Goal: Task Accomplishment & Management: Use online tool/utility

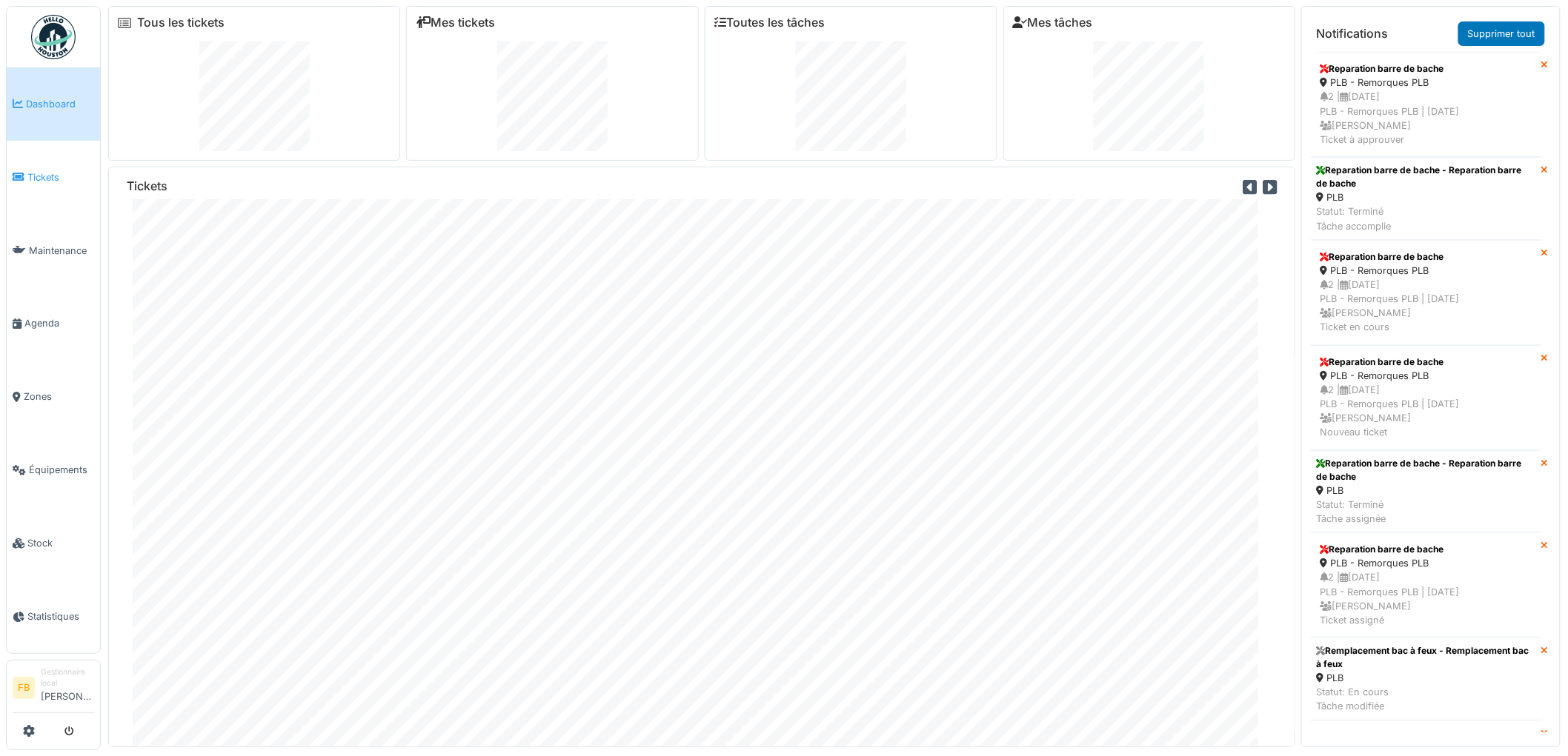
click at [54, 172] on span "Tickets" at bounding box center [61, 177] width 67 height 14
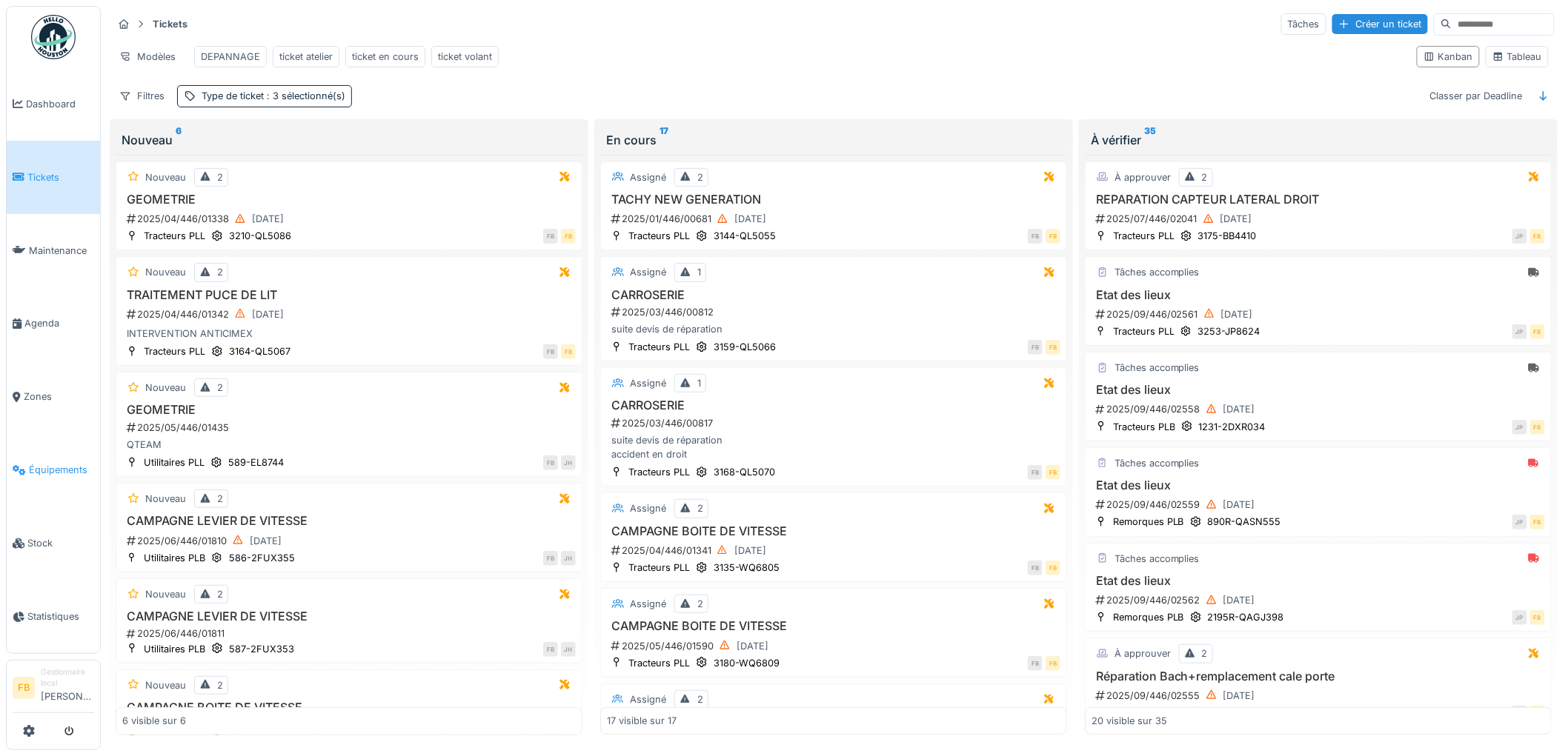
click at [48, 467] on span "Équipements" at bounding box center [62, 469] width 65 height 14
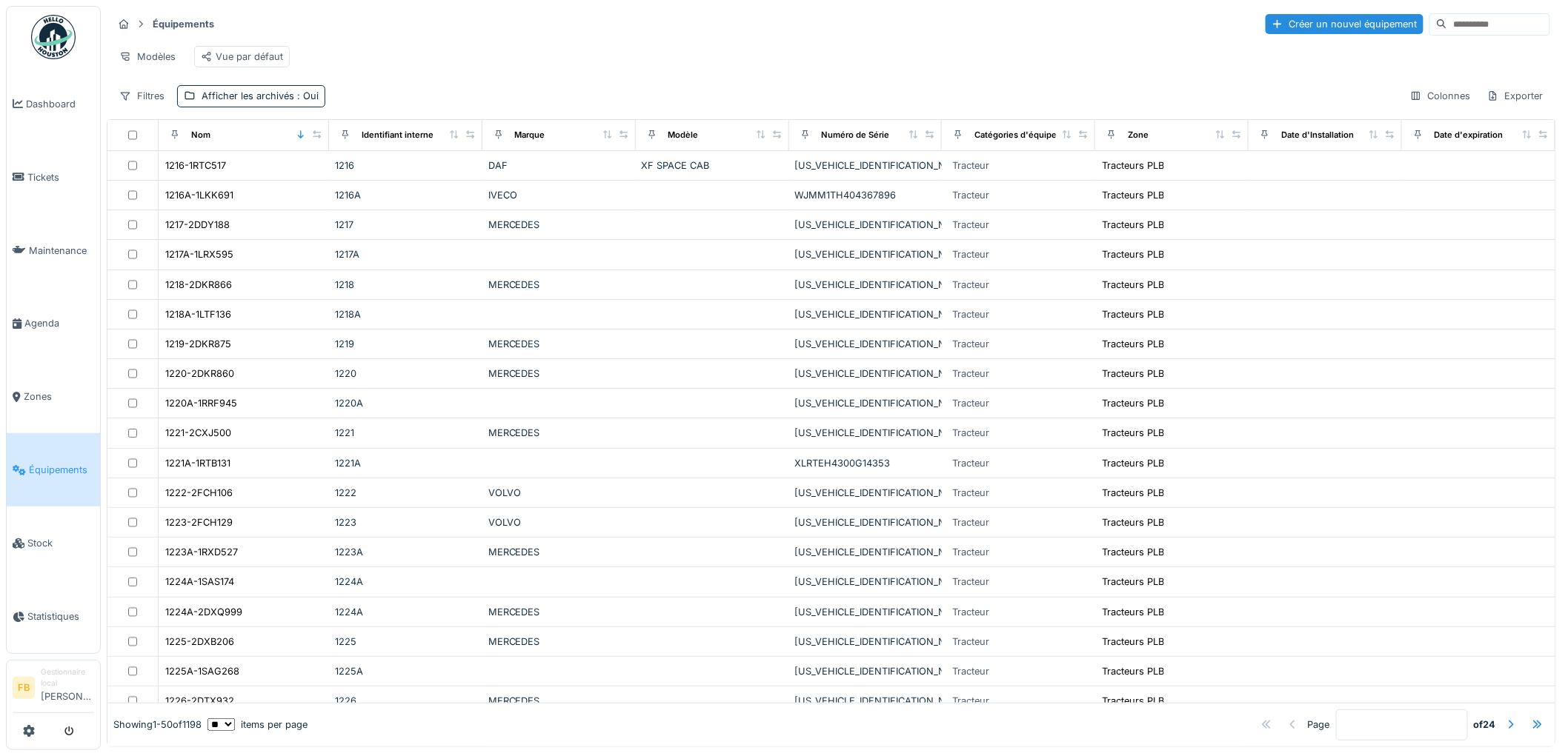
click at [1447, 28] on input at bounding box center [1498, 24] width 102 height 21
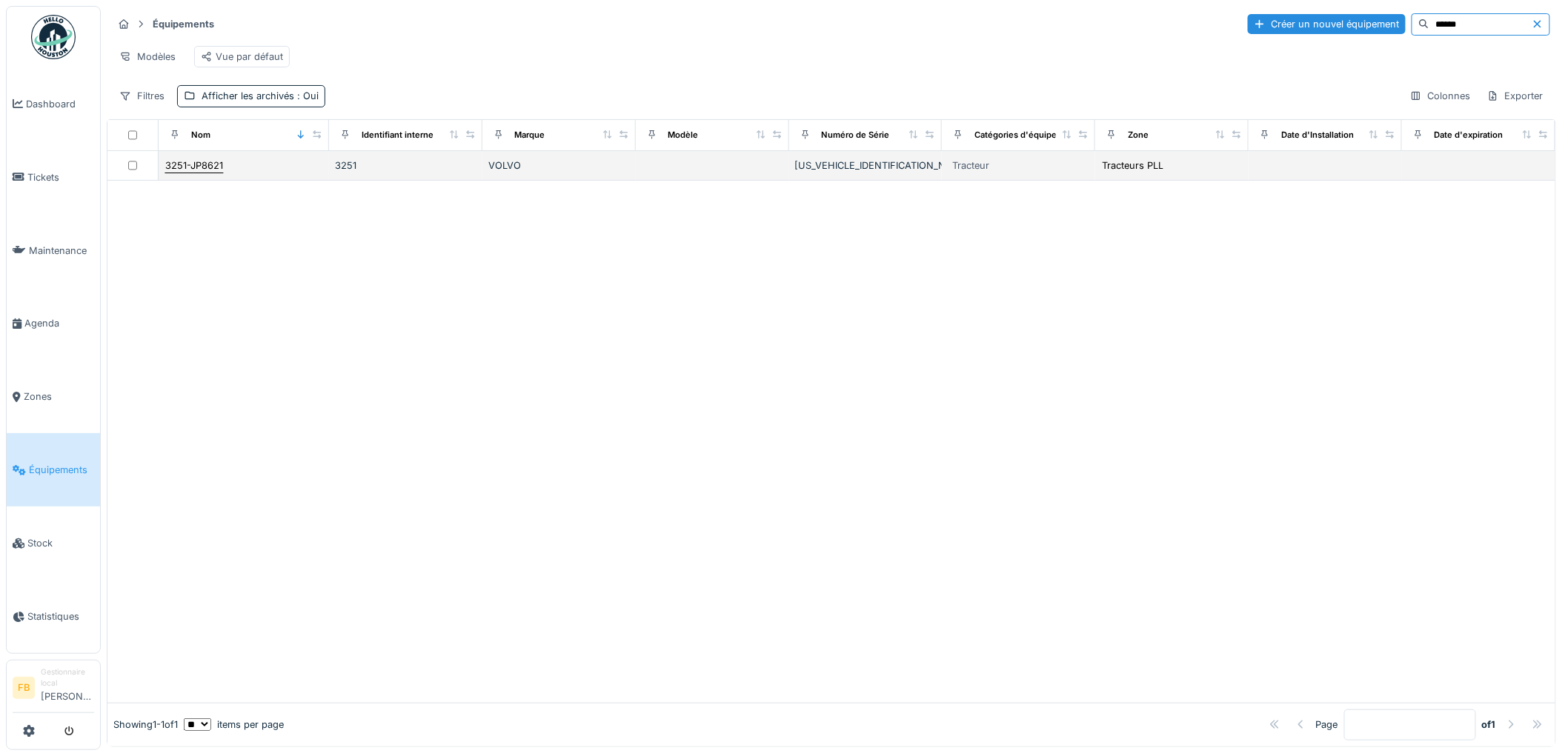
type input "******"
click at [211, 172] on div "3251-JP8621" at bounding box center [193, 165] width 58 height 14
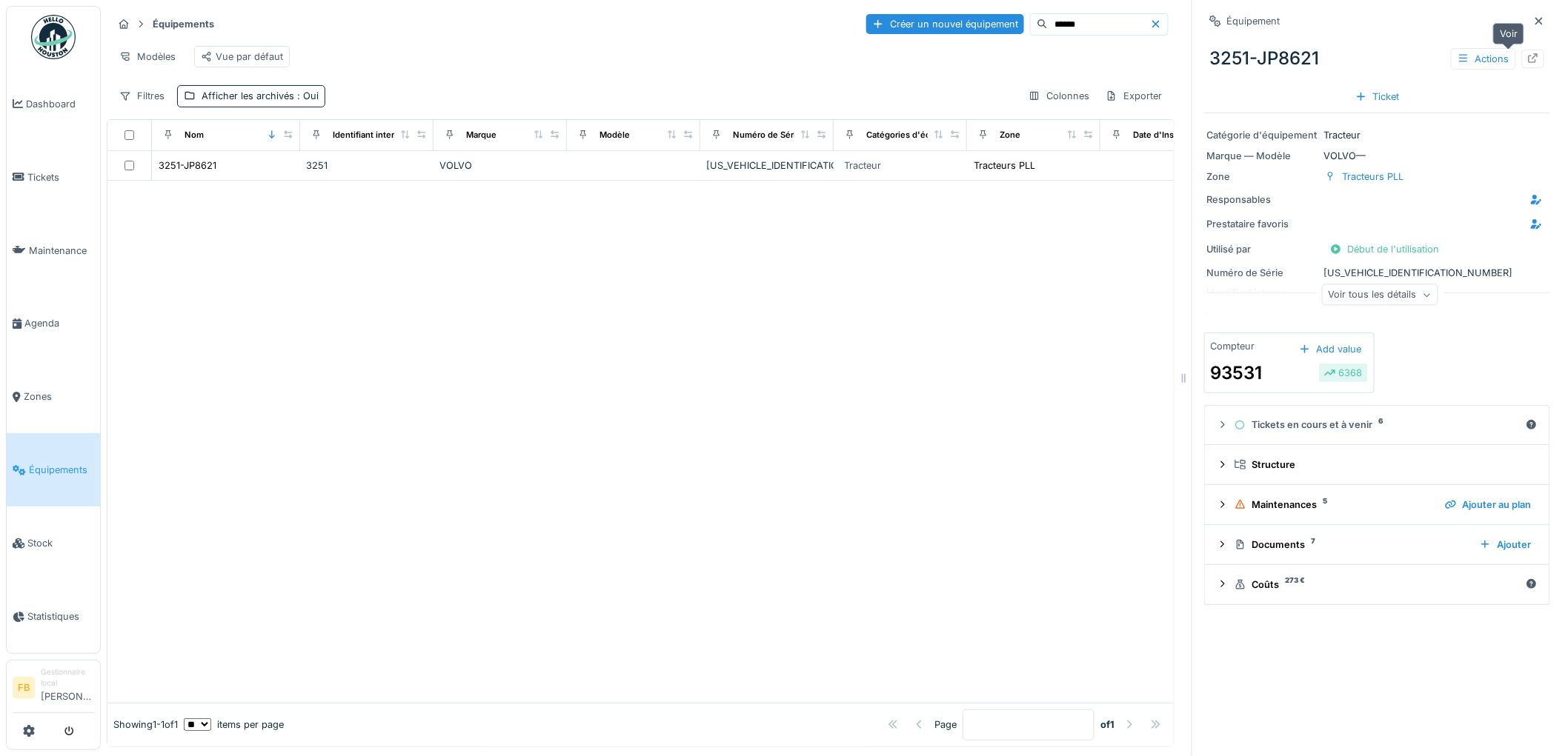
click at [1527, 55] on icon at bounding box center [1532, 58] width 12 height 10
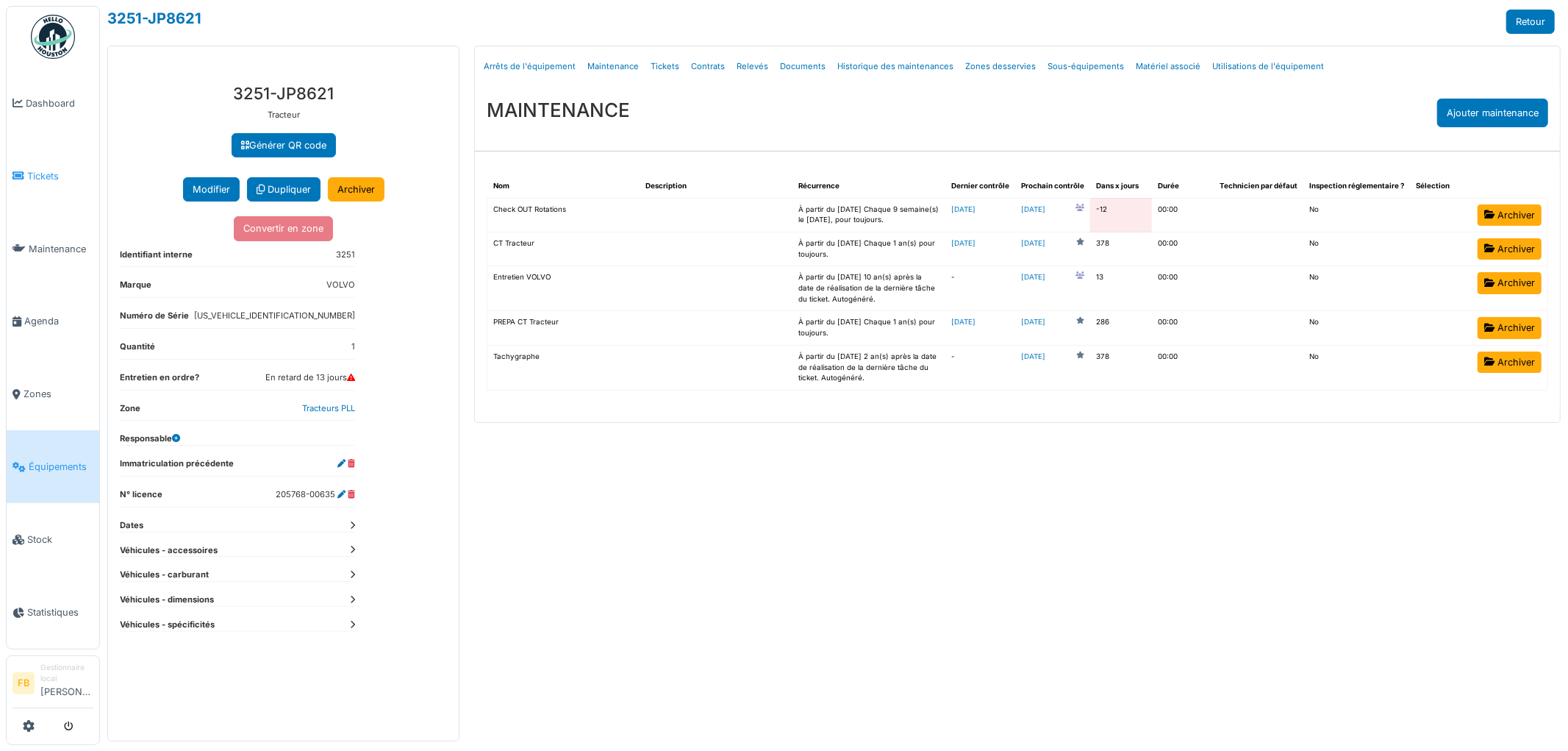
click at [13, 185] on link "Tickets" at bounding box center [52, 176] width 93 height 73
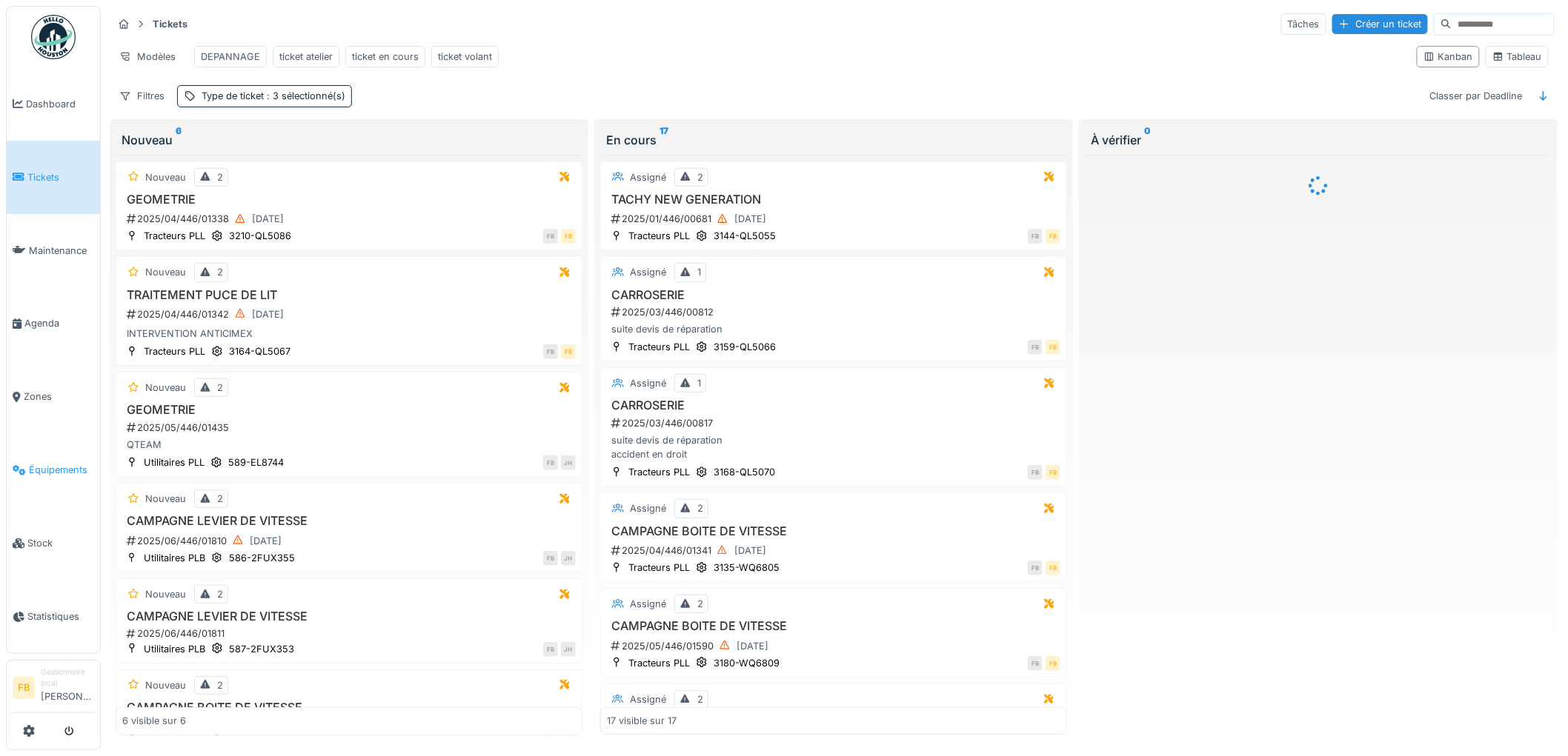
click at [58, 464] on span "Équipements" at bounding box center [62, 469] width 65 height 14
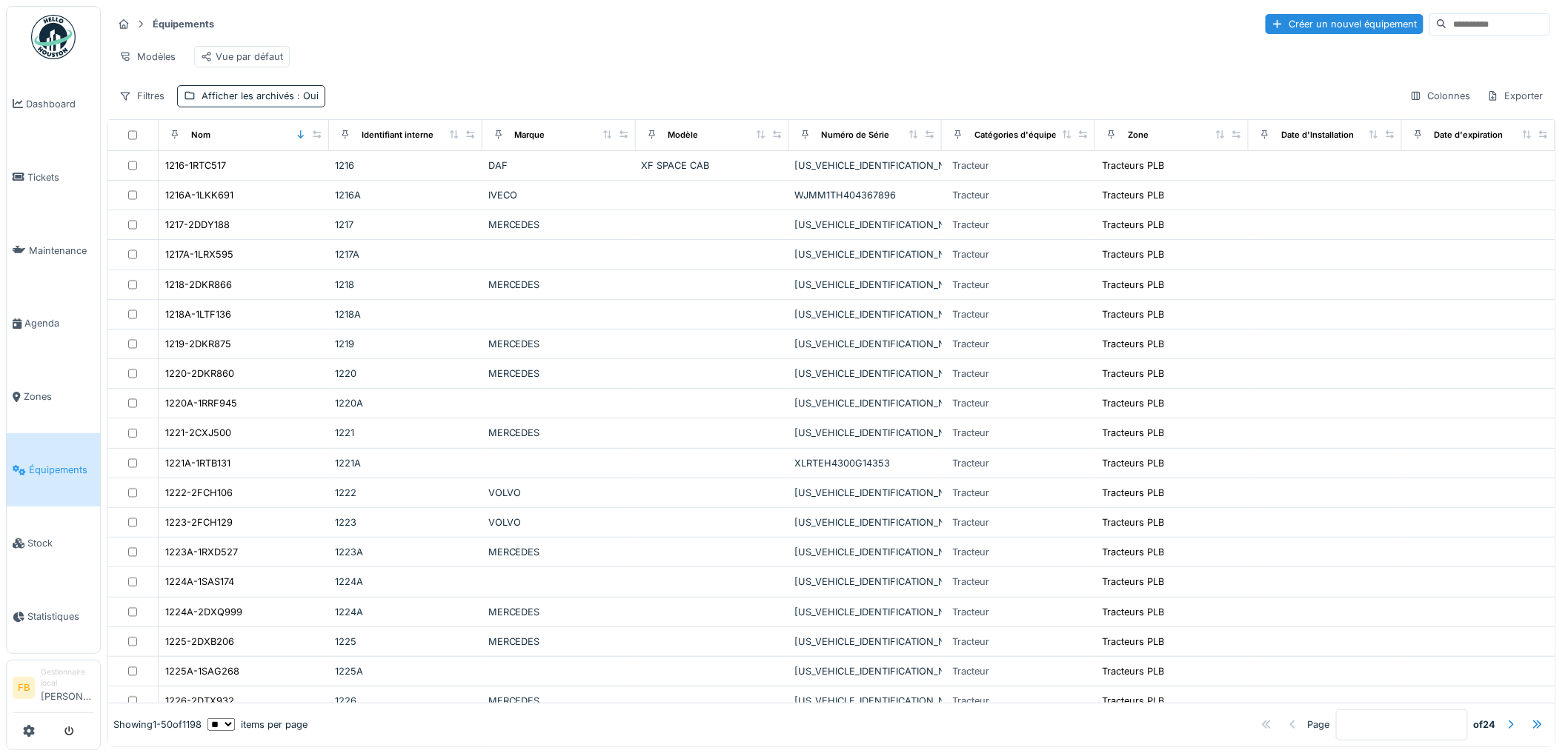
click at [1447, 29] on input at bounding box center [1498, 24] width 102 height 21
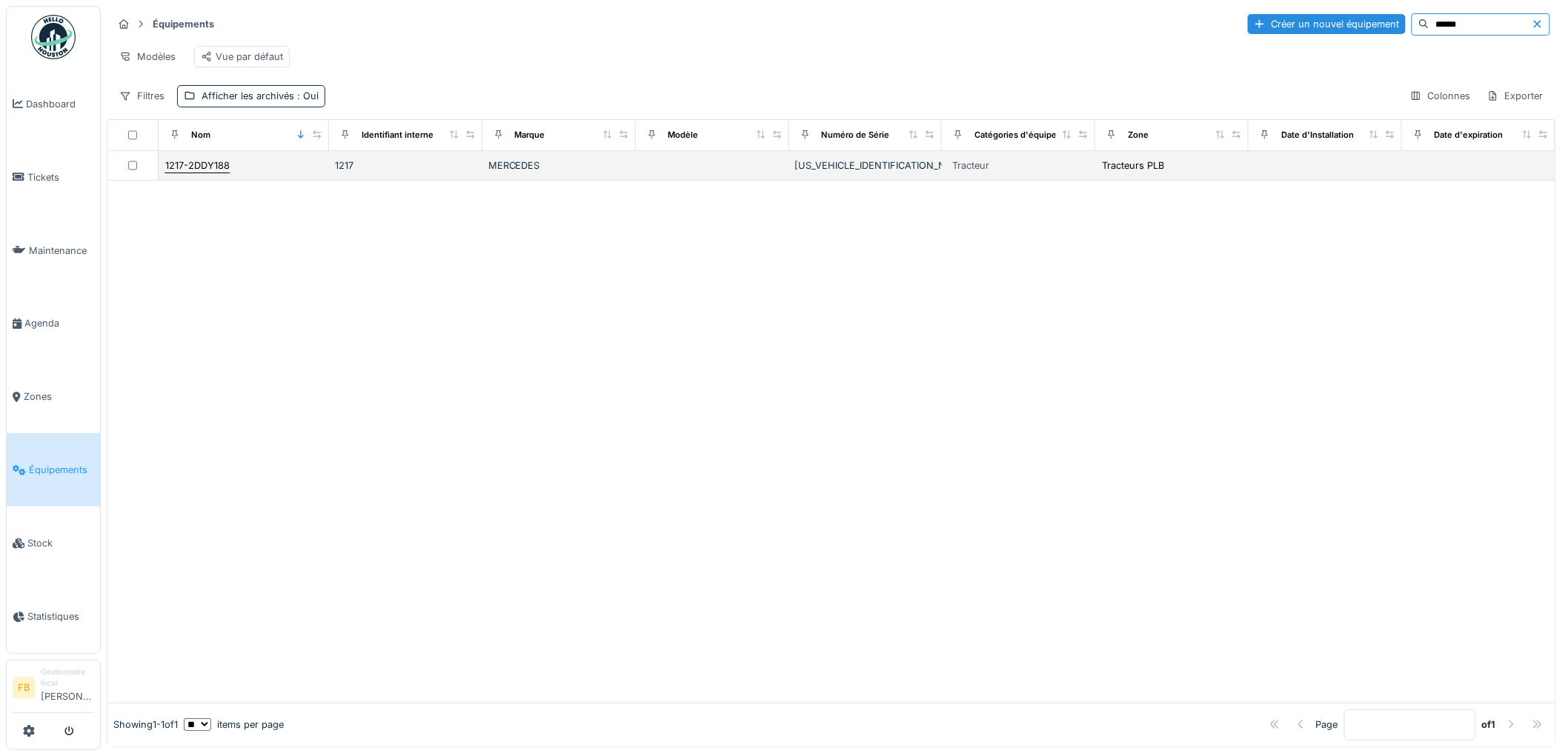
type input "******"
click at [214, 172] on div "1217-2DDY188" at bounding box center [197, 165] width 64 height 14
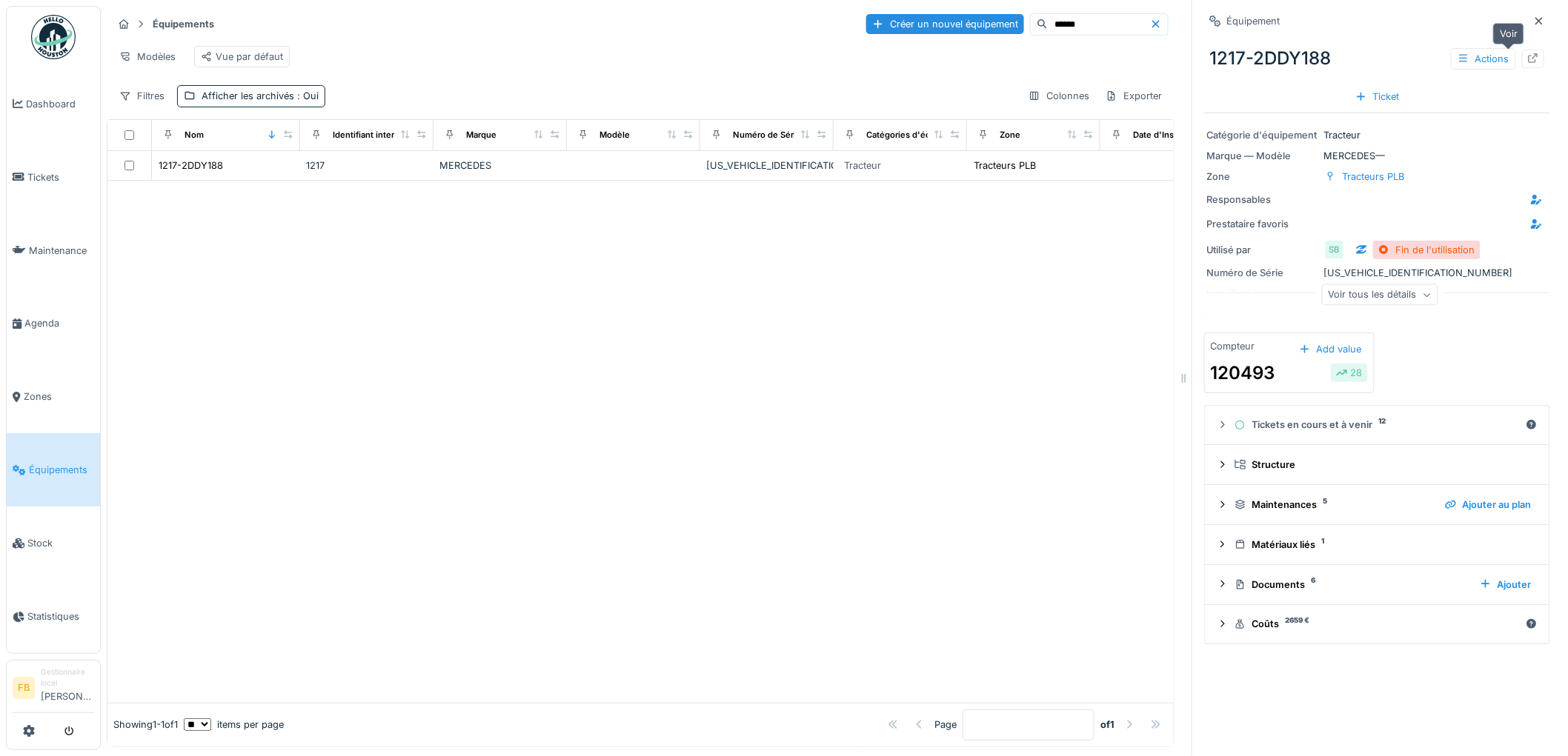
click at [1527, 54] on icon at bounding box center [1532, 58] width 12 height 10
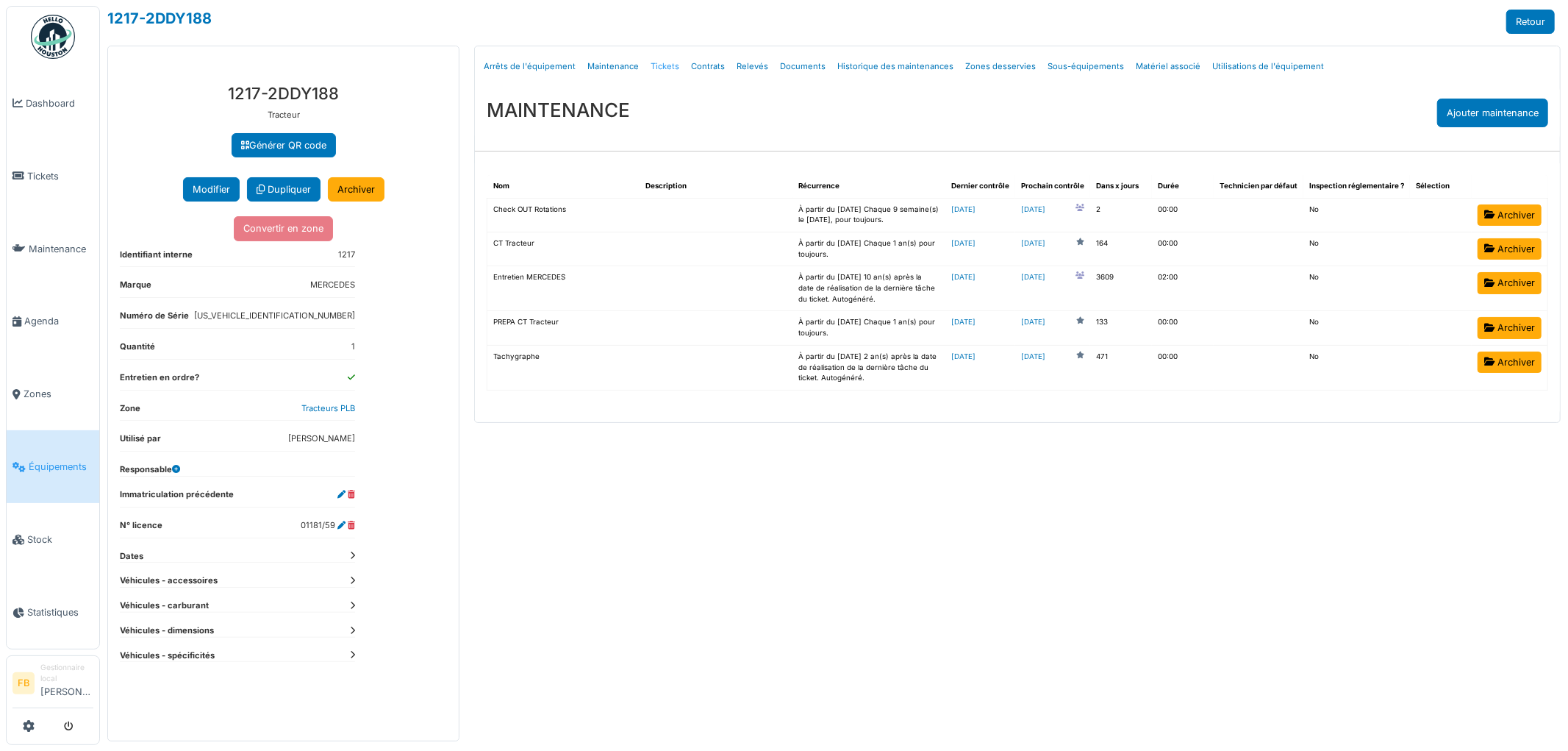
click at [668, 72] on link "Tickets" at bounding box center [665, 66] width 40 height 35
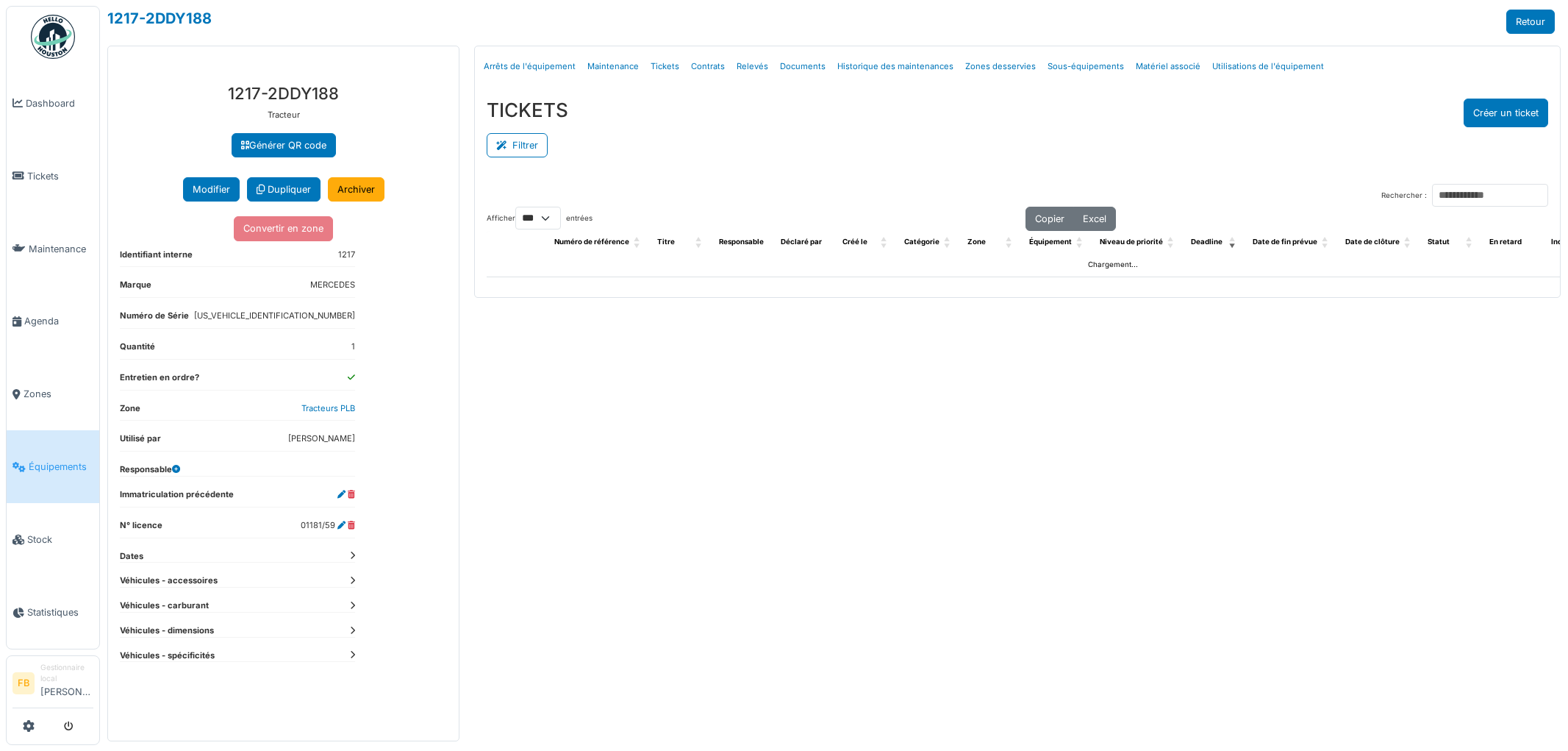
select select "***"
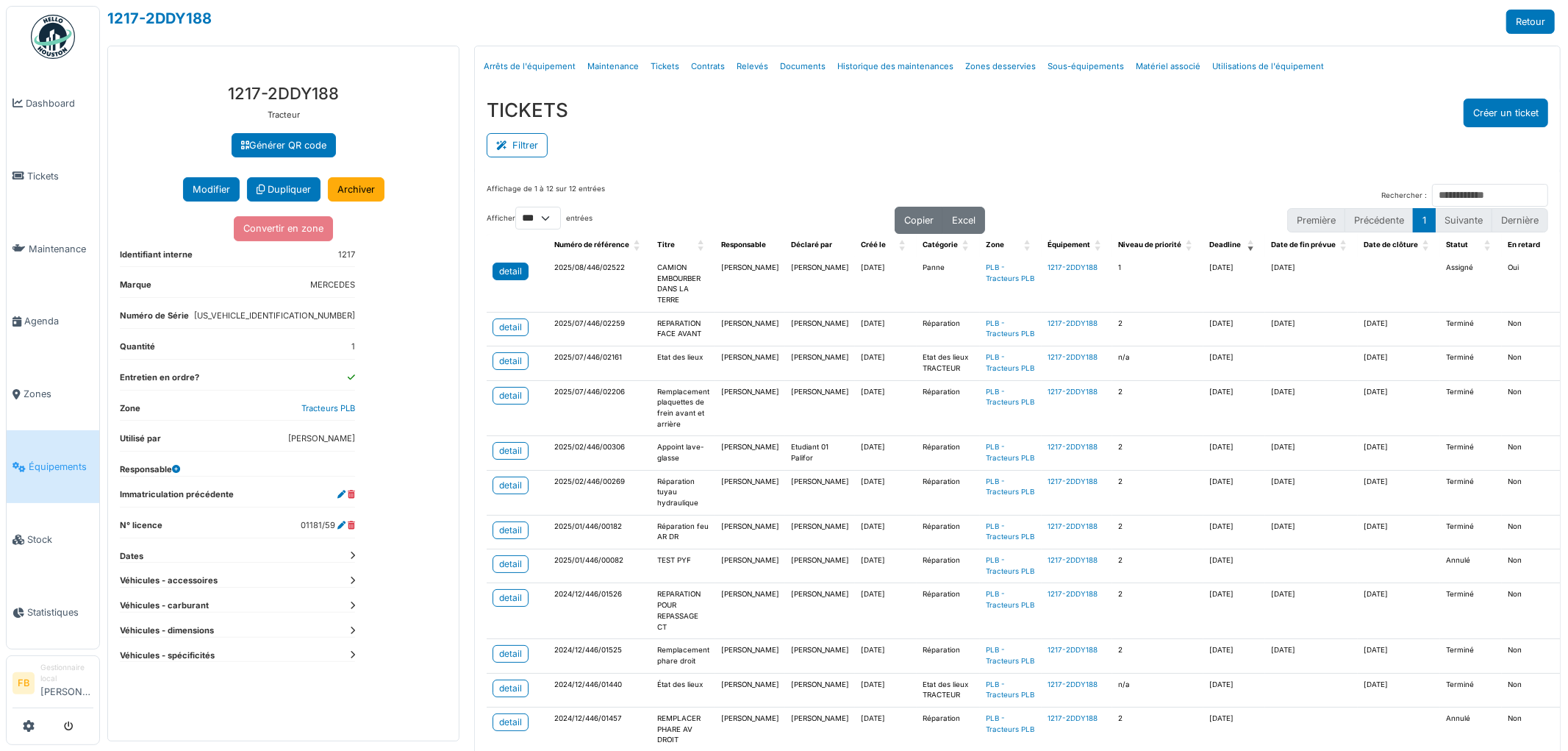
click at [501, 277] on div "detail" at bounding box center [510, 271] width 23 height 13
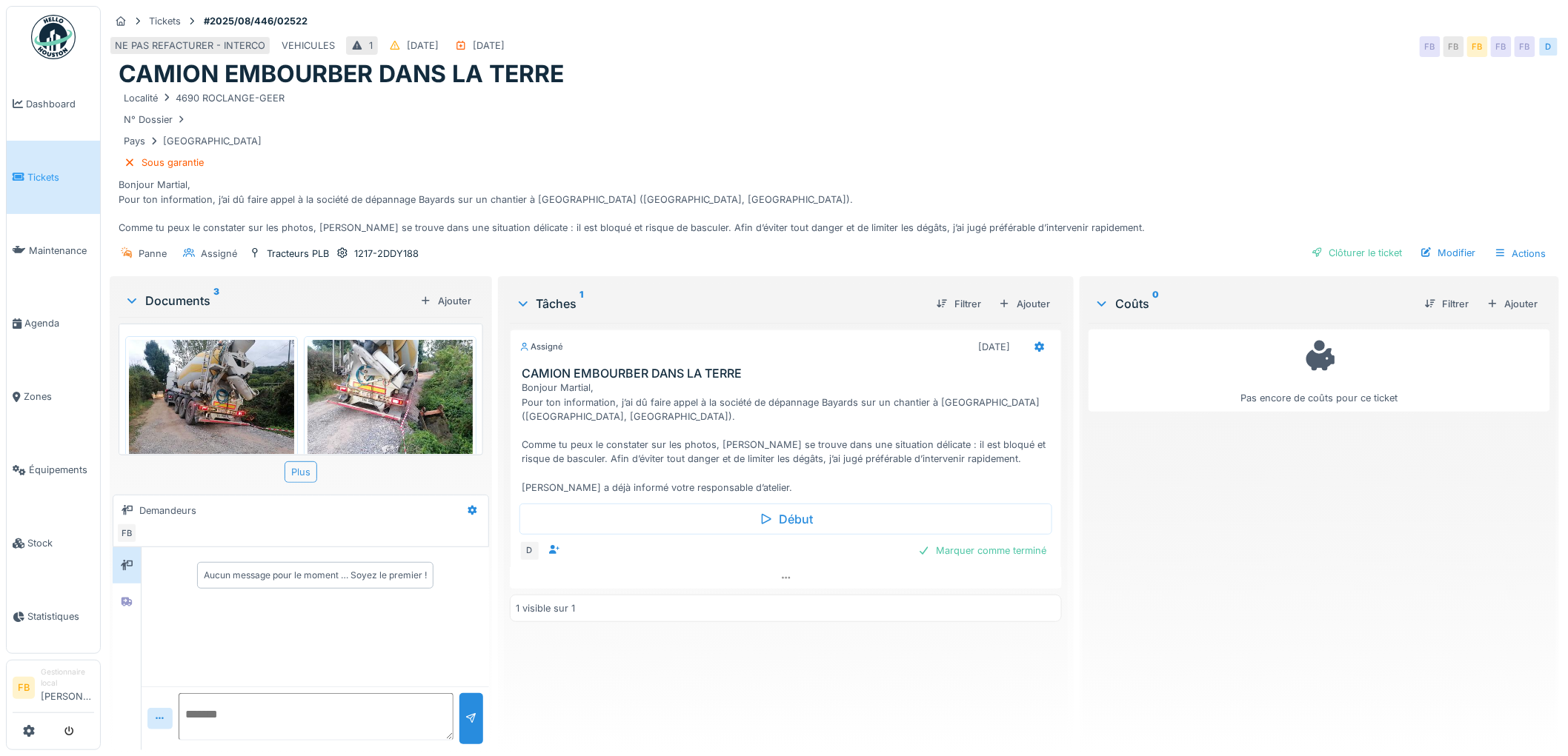
click at [292, 477] on div "Plus" at bounding box center [301, 472] width 32 height 21
click at [430, 305] on div "Ajouter" at bounding box center [446, 300] width 63 height 20
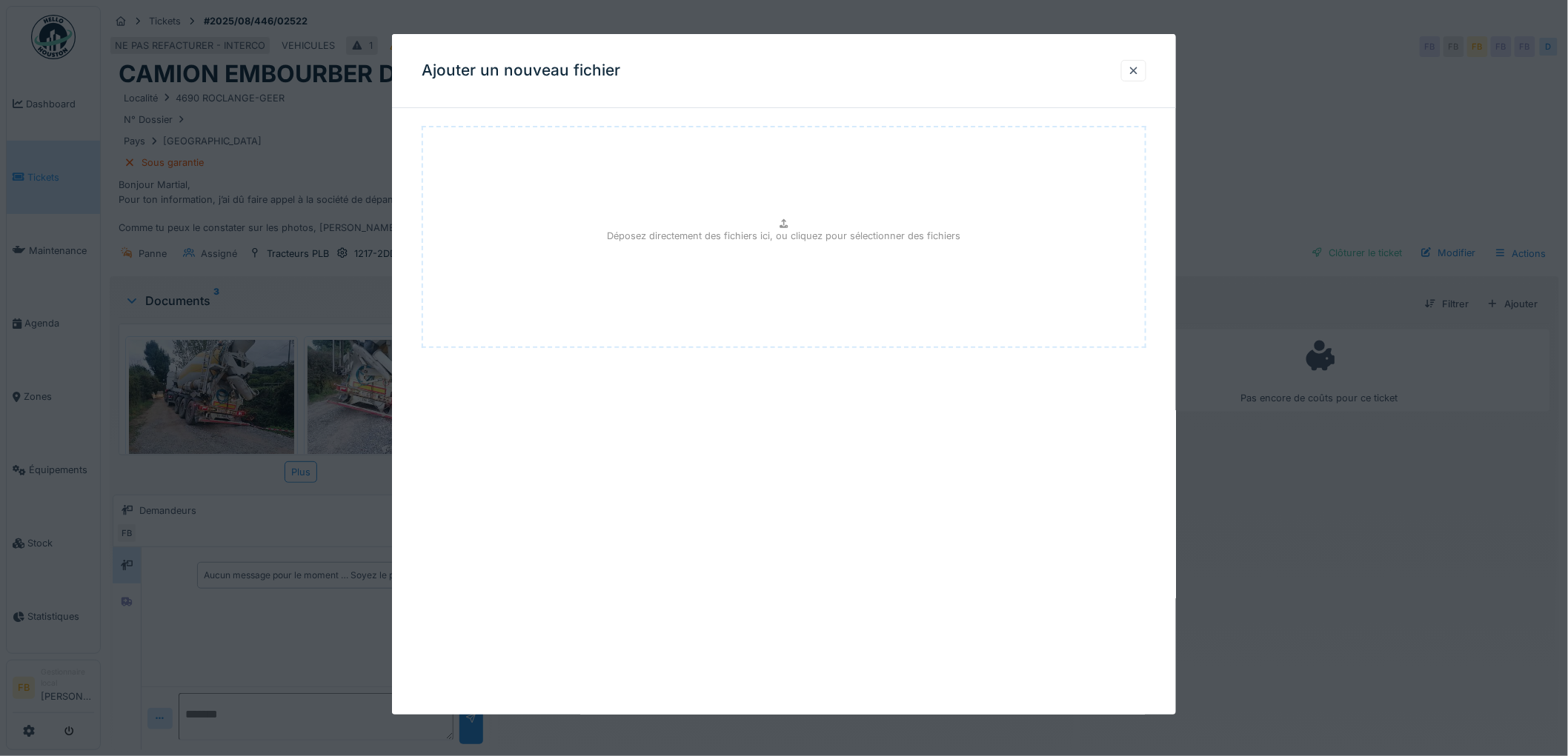
click at [1138, 67] on div at bounding box center [1133, 70] width 12 height 14
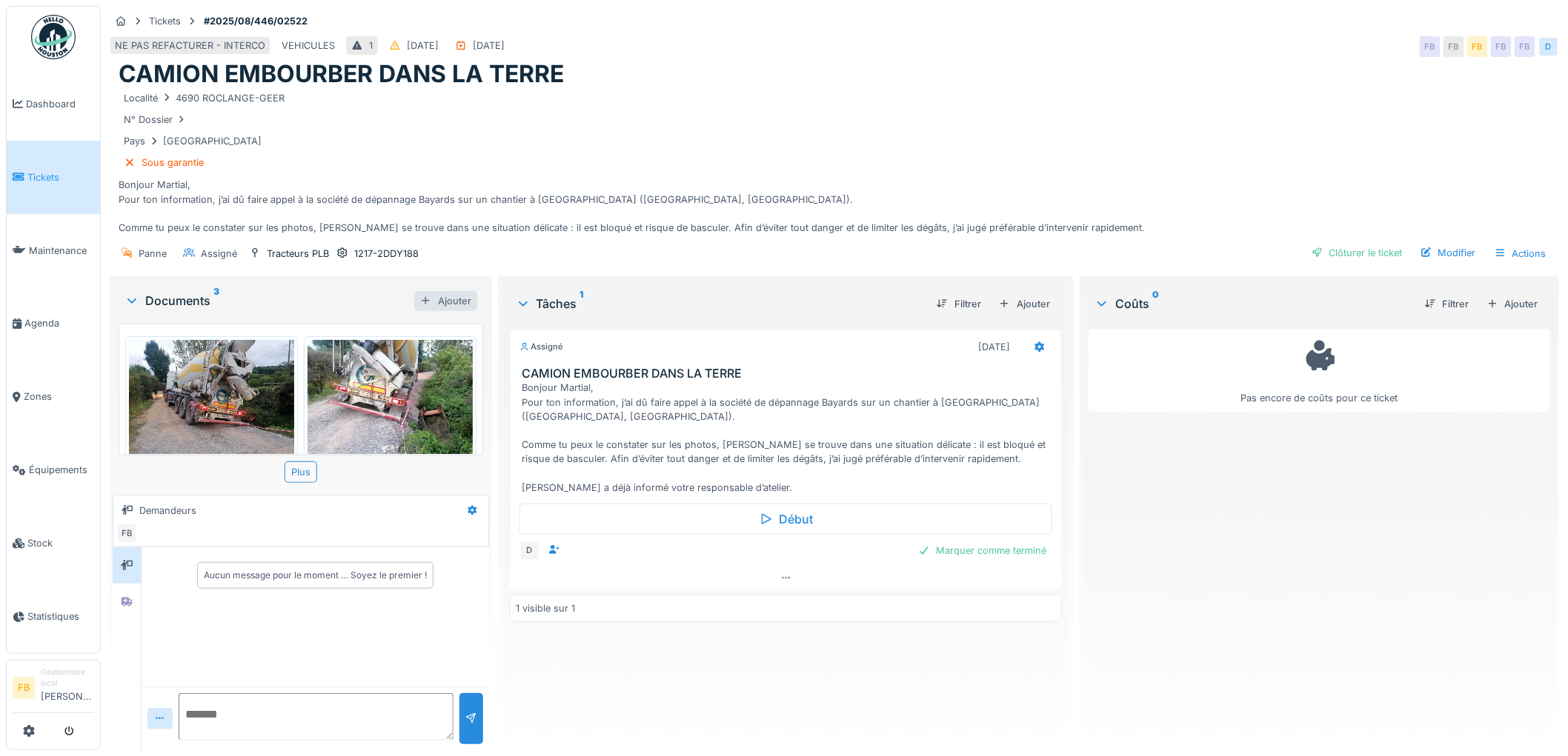
click at [427, 298] on div at bounding box center [426, 300] width 12 height 14
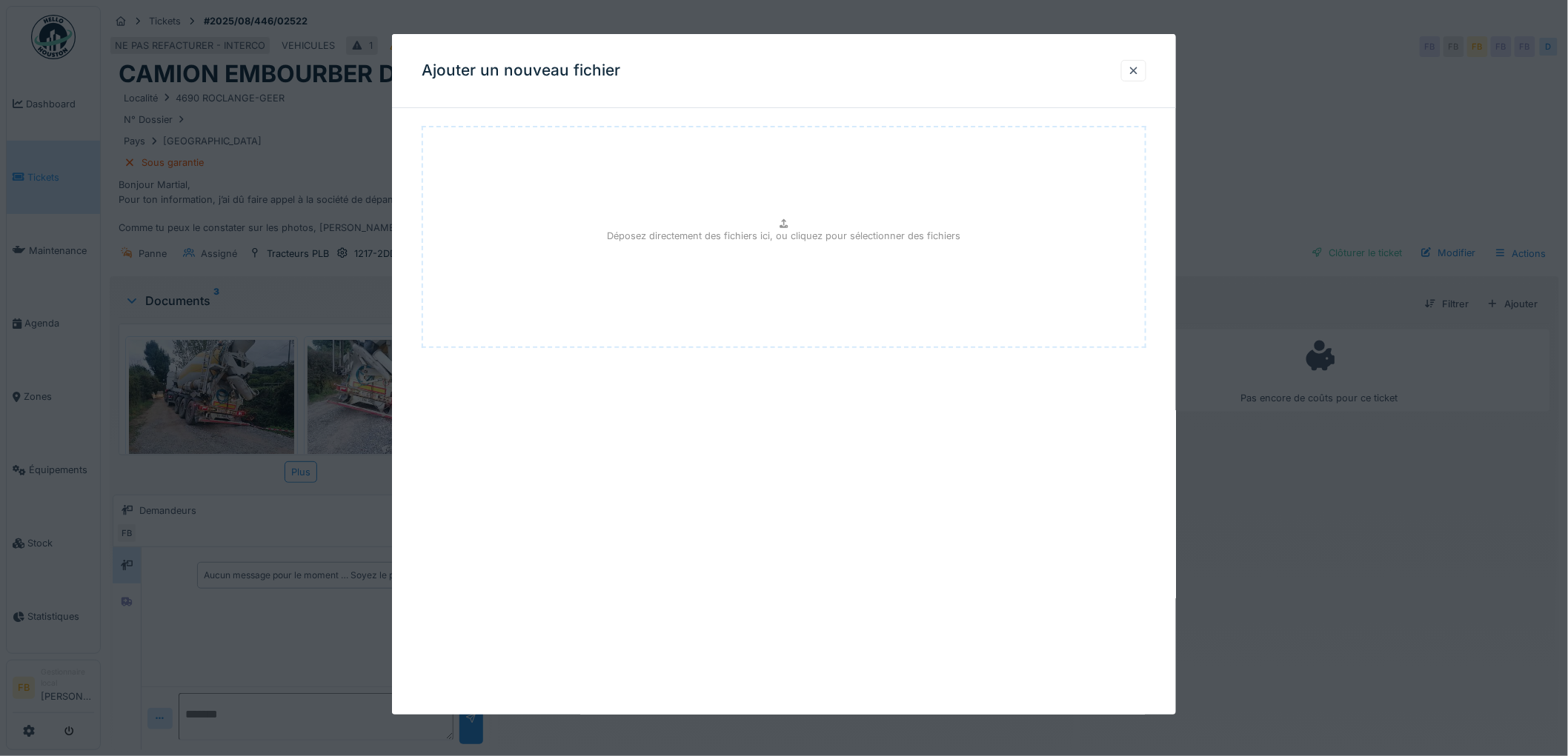
click at [761, 229] on p "Déposez directement des fichiers ici, ou cliquez pour sélectionner des fichiers" at bounding box center [784, 235] width 353 height 14
type input "**********"
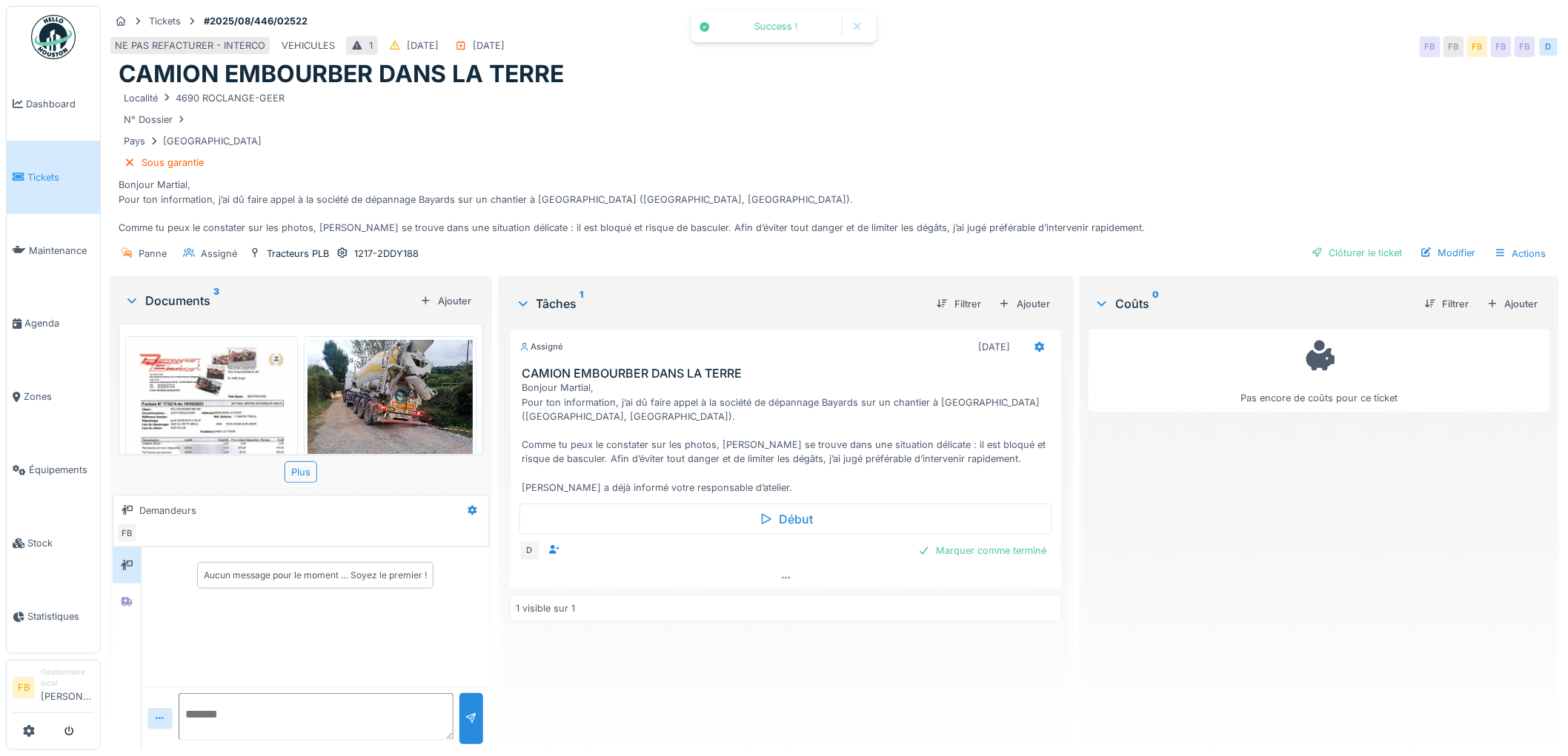
scroll to position [12, 0]
click at [39, 161] on link "Tickets" at bounding box center [53, 177] width 93 height 73
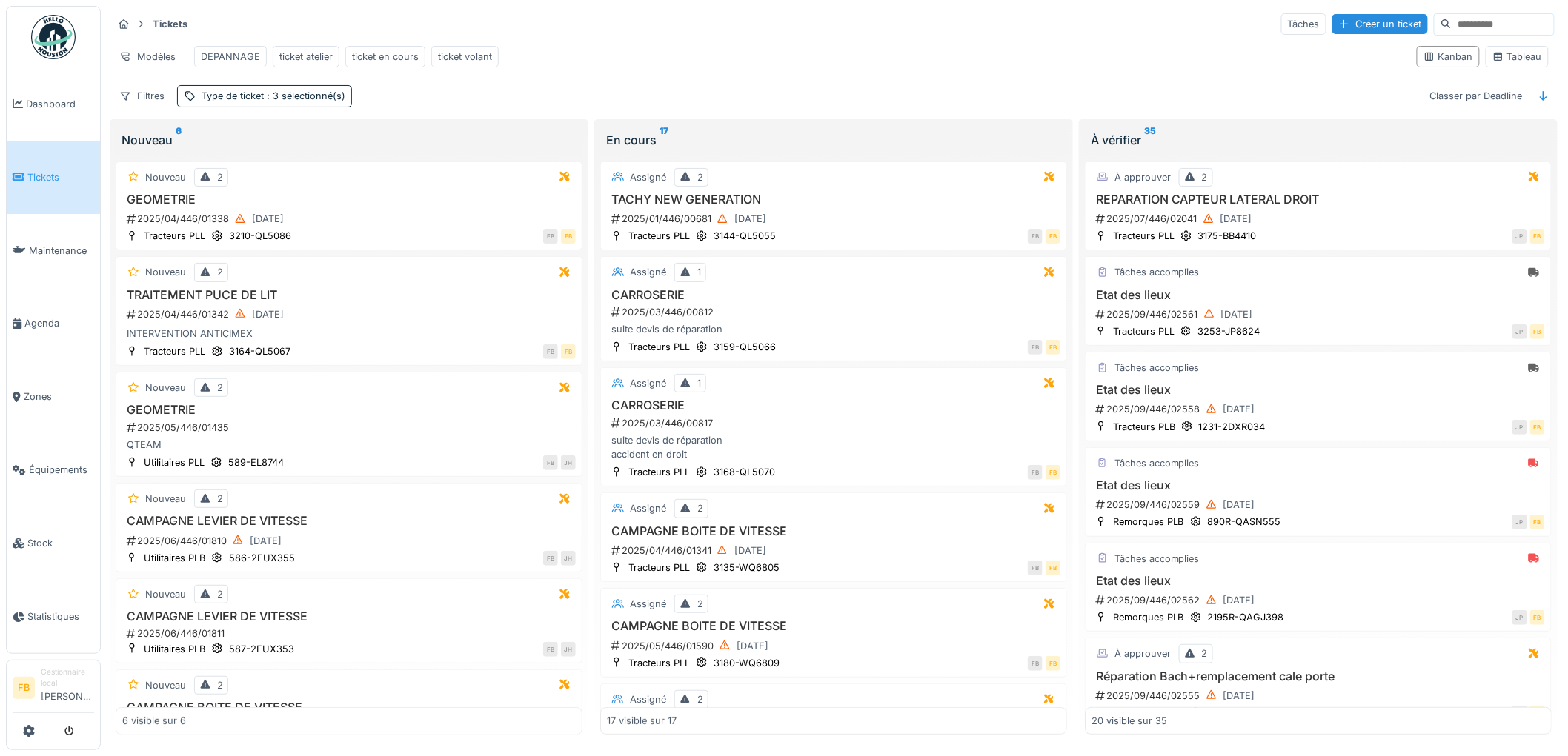
click at [50, 176] on span "Tickets" at bounding box center [61, 177] width 67 height 14
